Goal: Navigation & Orientation: Find specific page/section

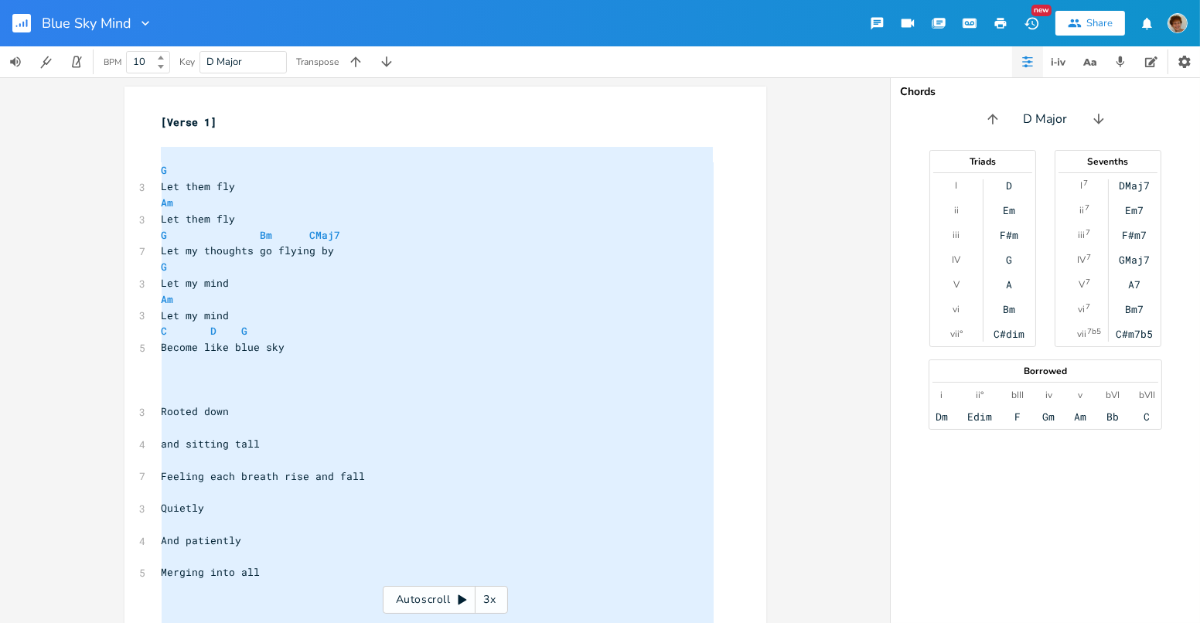
scroll to position [332, 0]
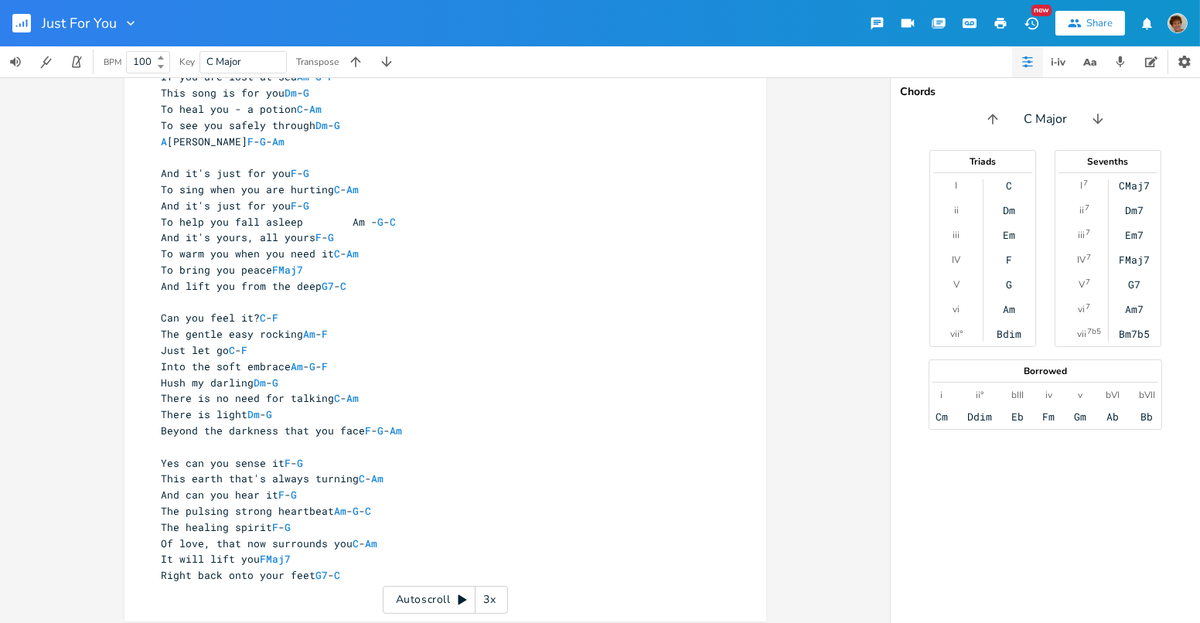
scroll to position [100, 0]
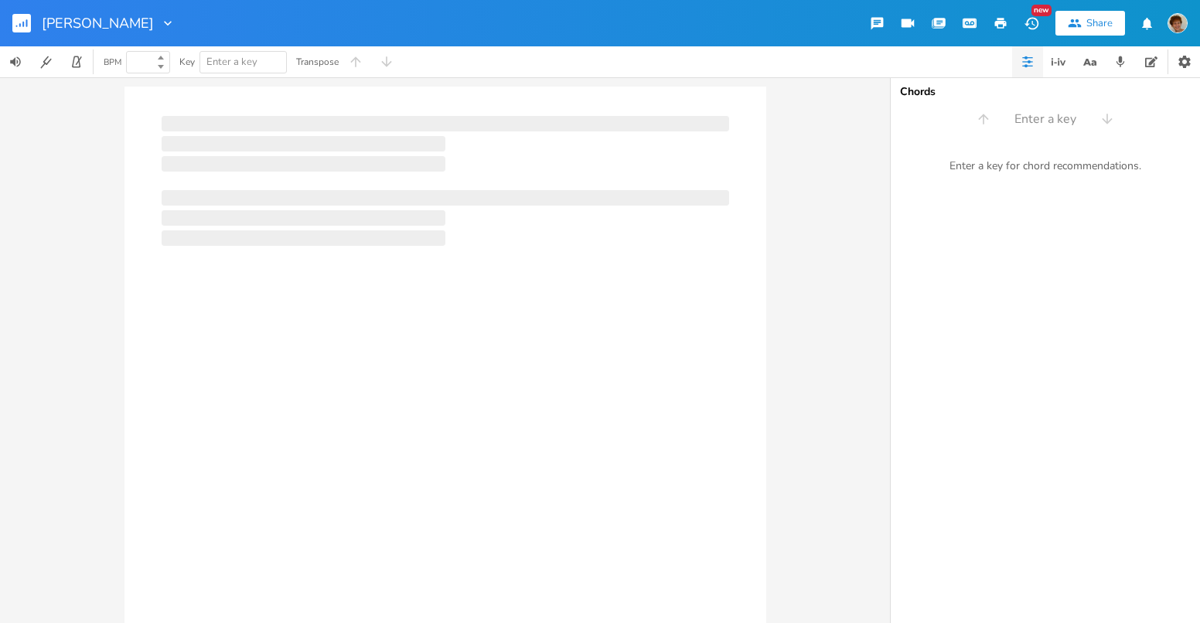
type input "100"
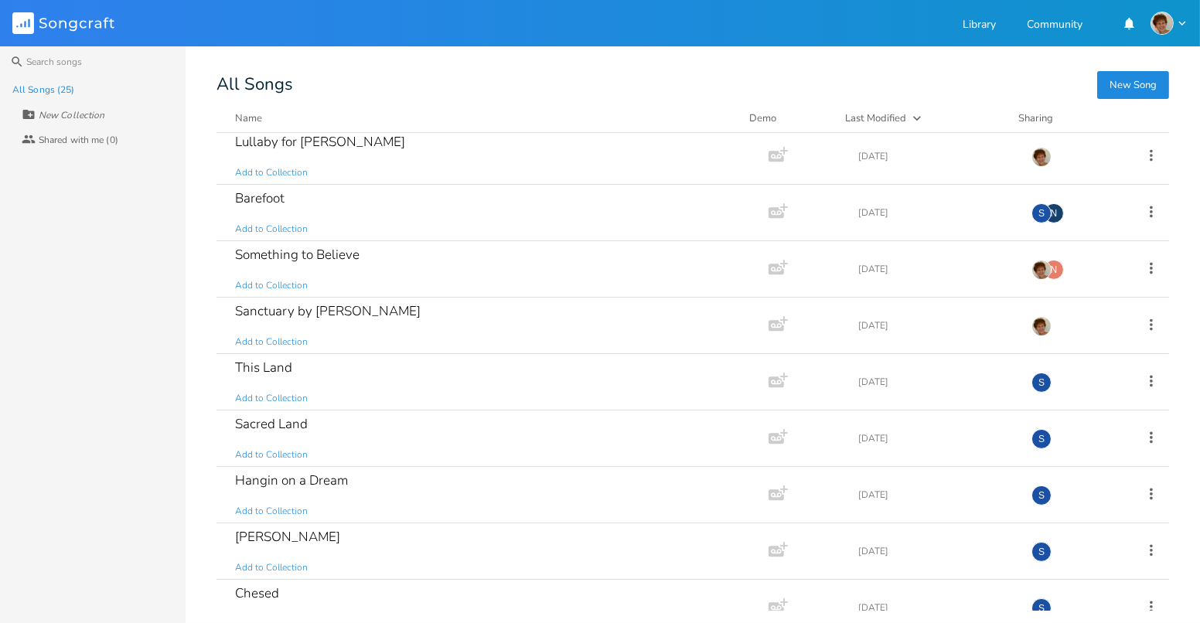
scroll to position [924, 0]
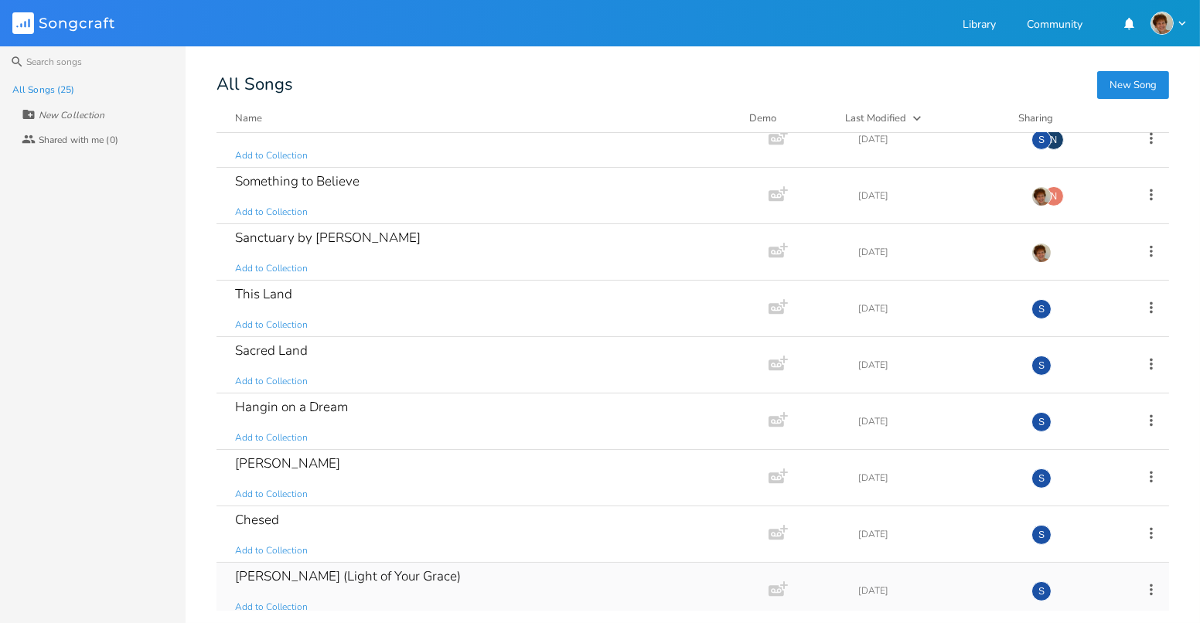
click at [323, 576] on div "[PERSON_NAME] (Light of Your Grace)" at bounding box center [348, 576] width 226 height 13
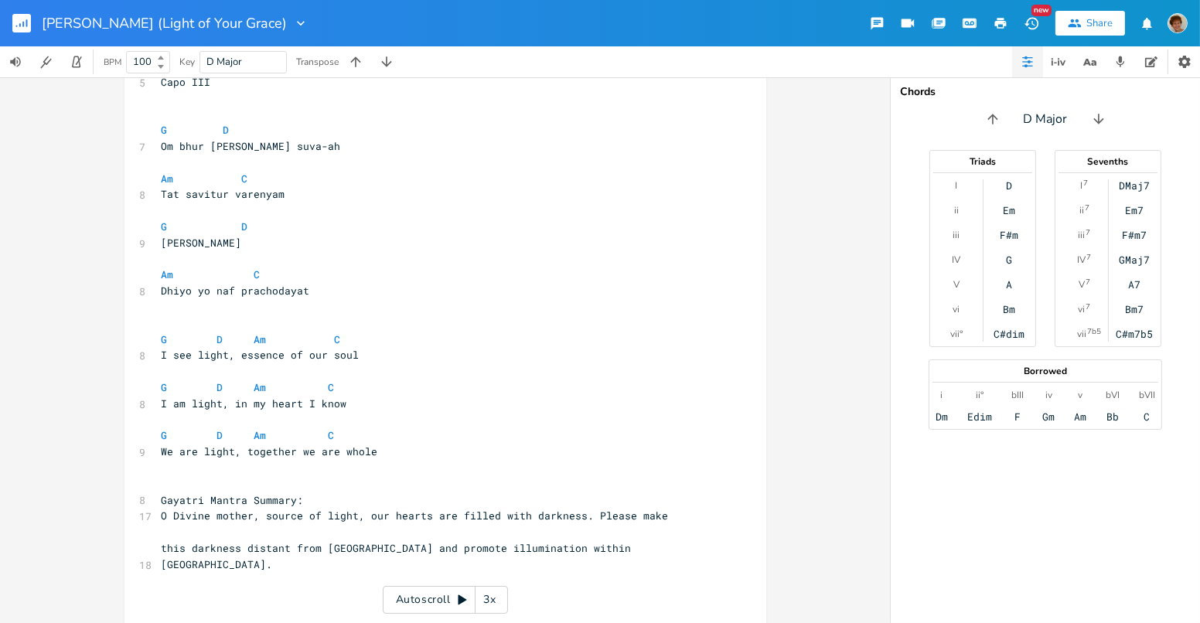
scroll to position [69, 0]
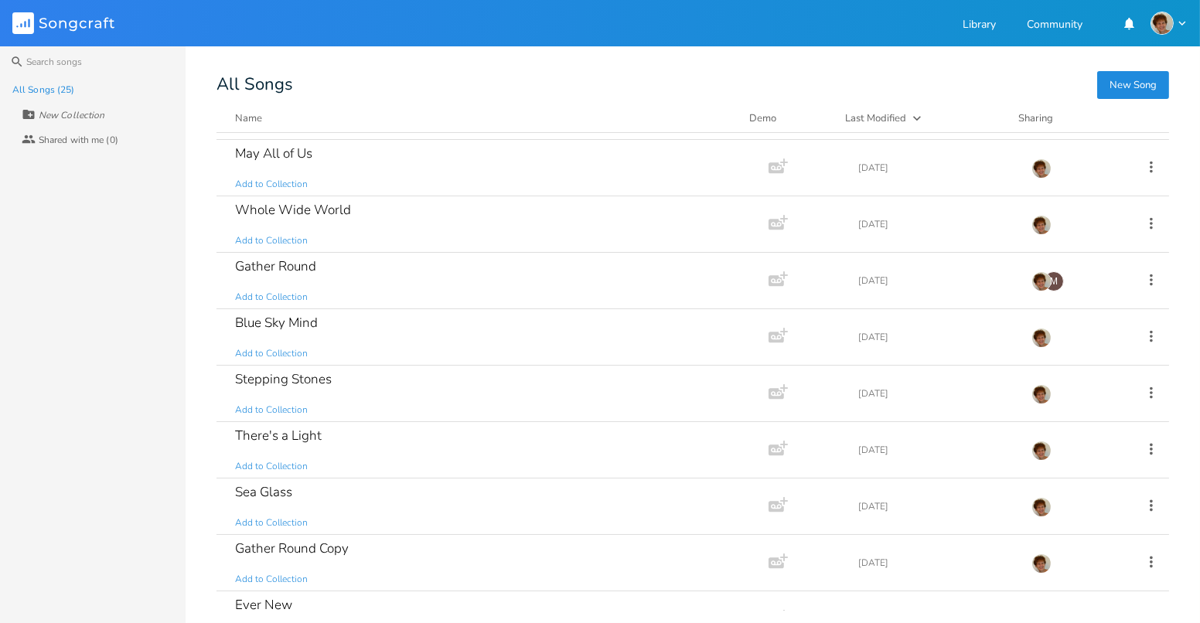
scroll to position [48, 0]
click at [372, 389] on div "Stepping Stones Add to Collection" at bounding box center [489, 395] width 509 height 56
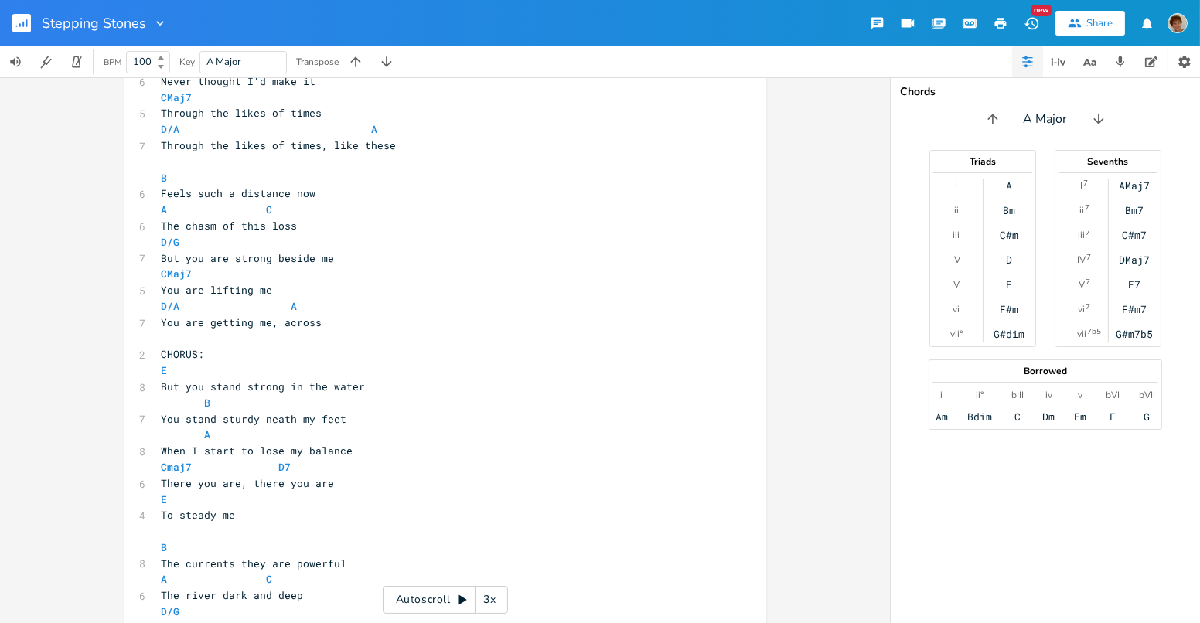
scroll to position [138, 0]
